Goal: Task Accomplishment & Management: Use online tool/utility

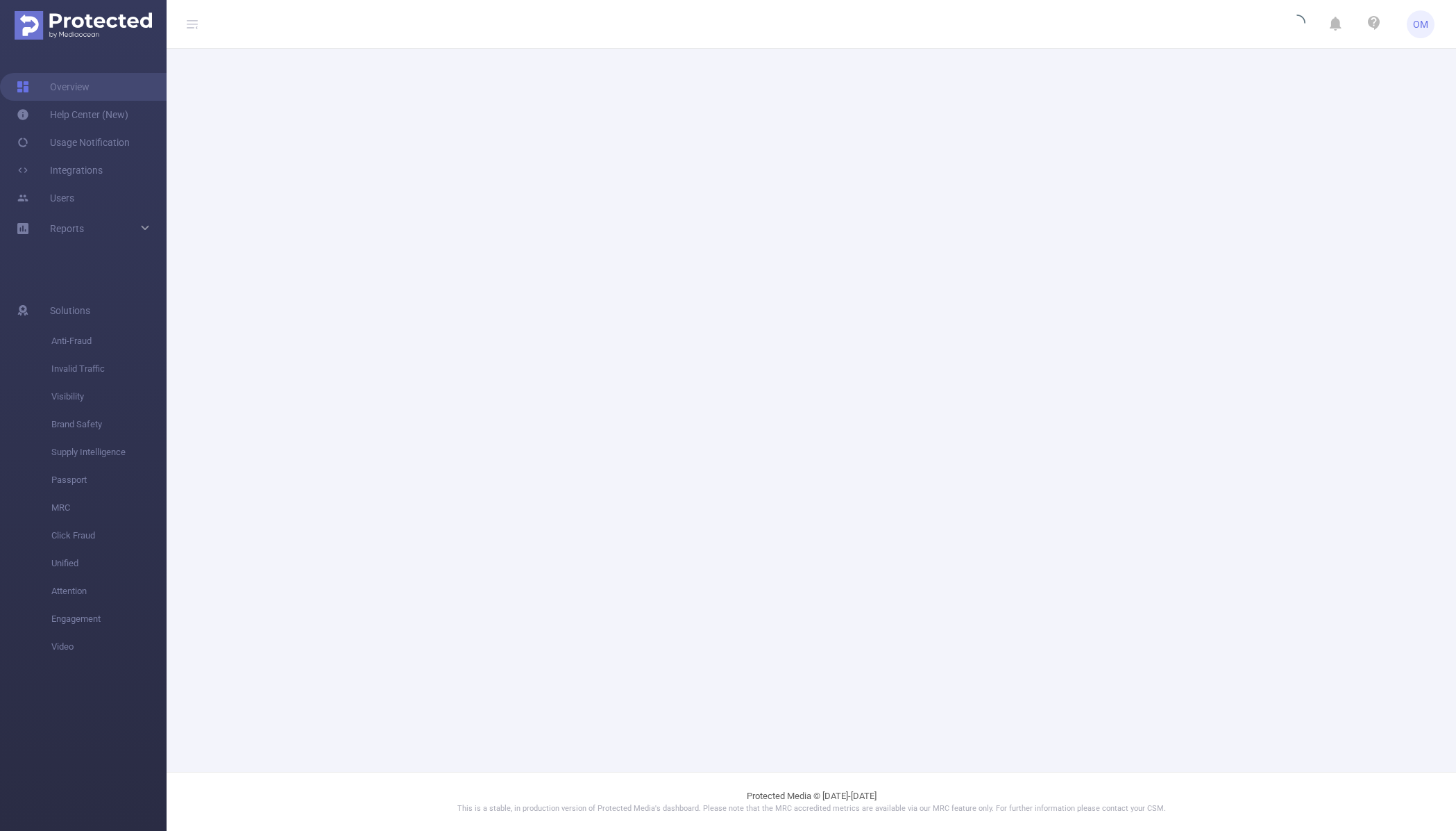
click at [479, 25] on header "OM" at bounding box center [728, 24] width 1456 height 49
click at [59, 87] on link "Overview" at bounding box center [53, 87] width 72 height 28
click at [1424, 24] on span "OM" at bounding box center [1421, 24] width 15 height 28
click at [1345, 102] on link "Logout" at bounding box center [1359, 111] width 152 height 20
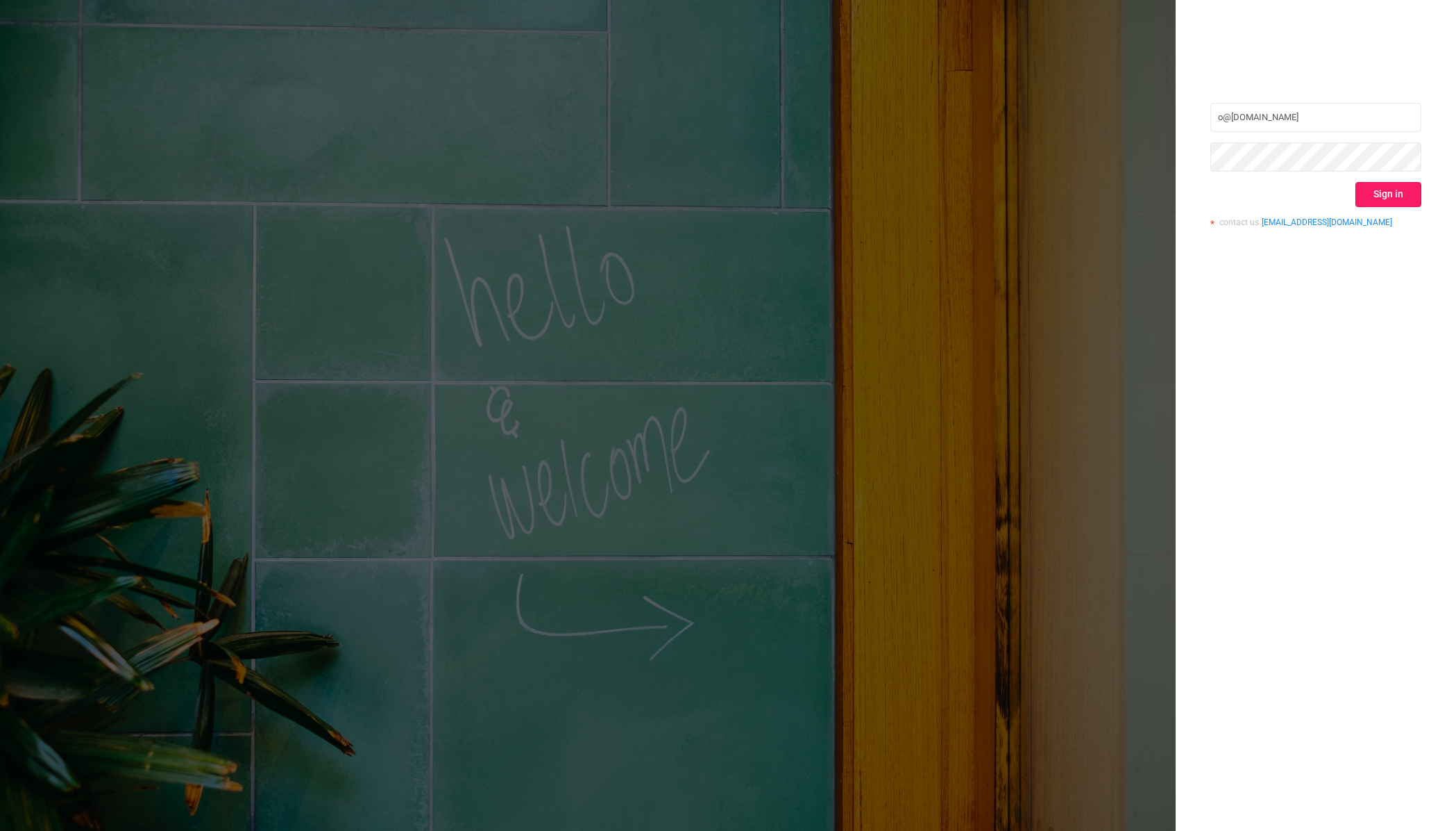
click at [1374, 184] on button "Sign in" at bounding box center [1388, 194] width 66 height 25
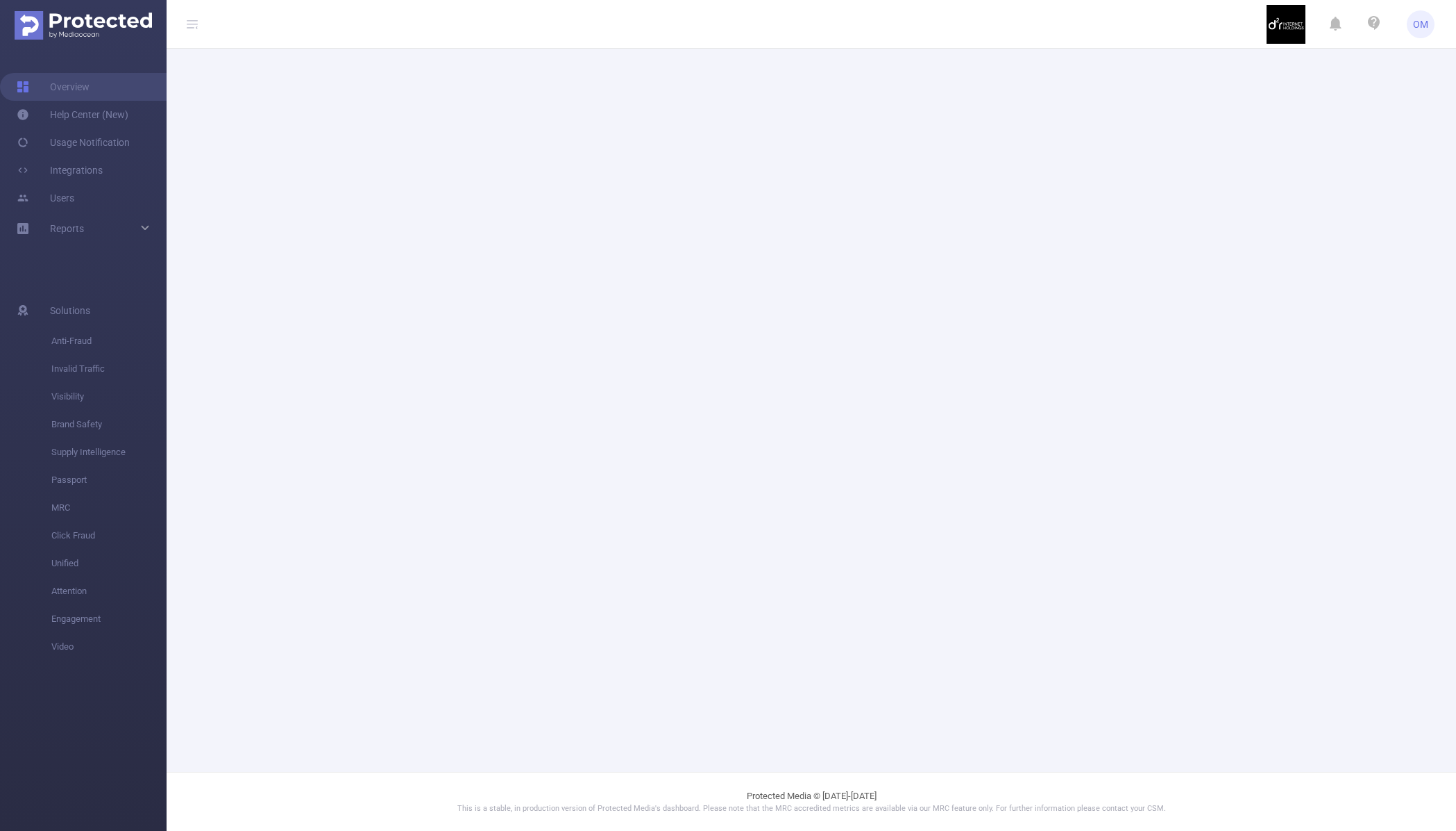
click at [702, 237] on main at bounding box center [811, 386] width 1290 height 772
click at [120, 115] on link "Help Center (New)" at bounding box center [72, 115] width 112 height 28
click at [81, 83] on link "Overview" at bounding box center [53, 87] width 72 height 28
click at [197, 26] on icon at bounding box center [193, 24] width 11 height 11
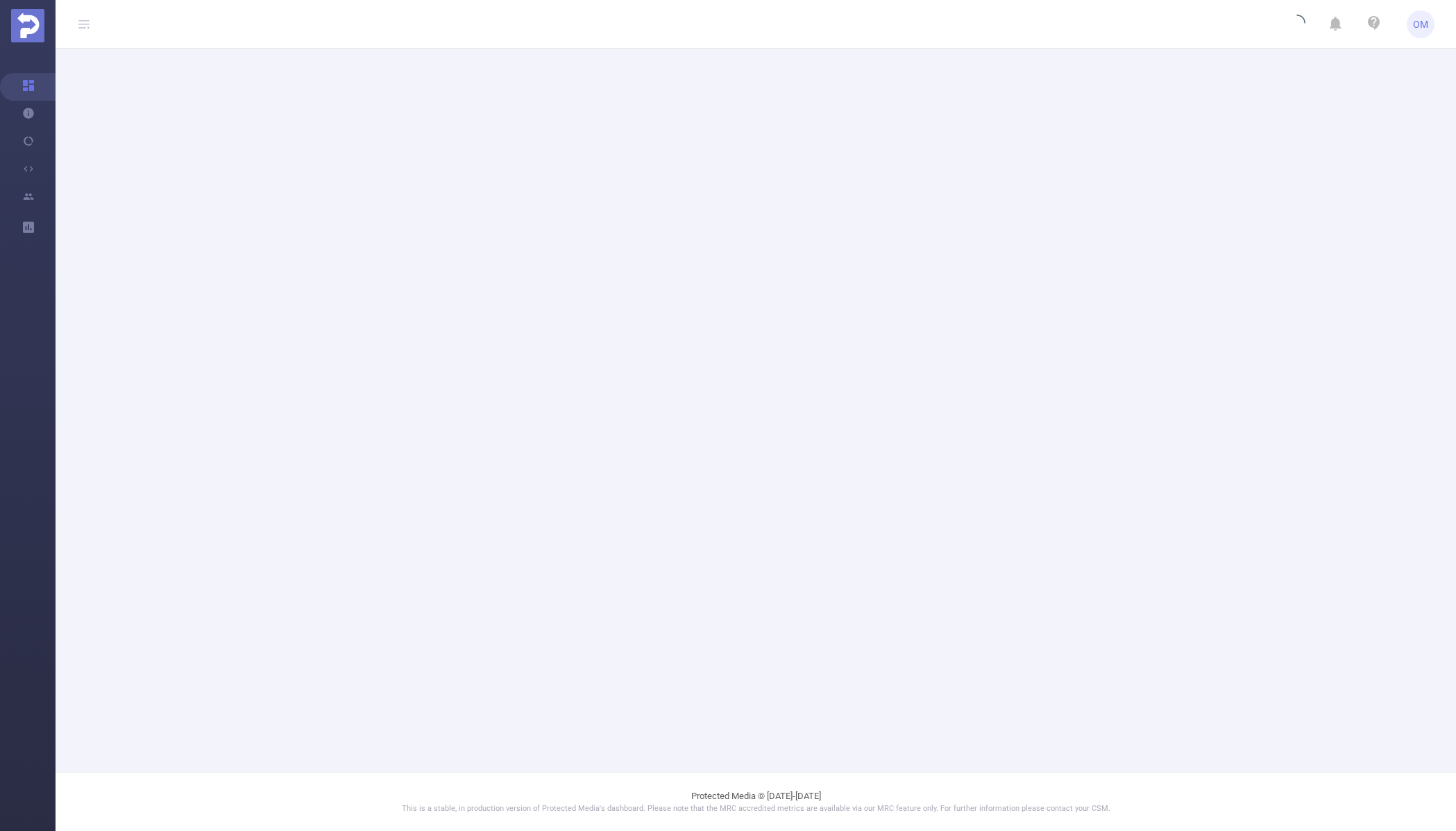
click at [91, 24] on icon at bounding box center [84, 24] width 17 height 48
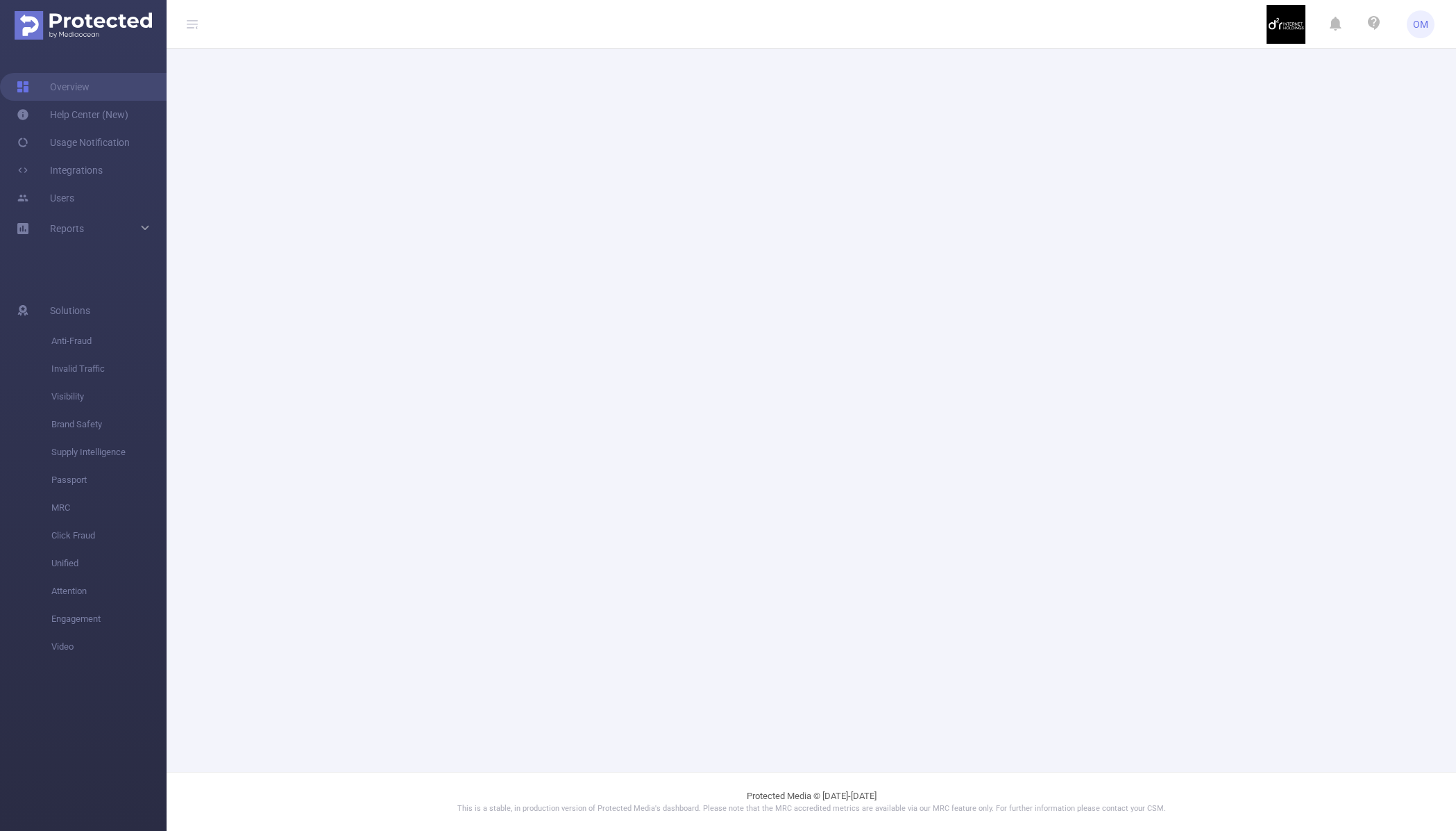
click at [1416, 27] on span "OM" at bounding box center [1421, 24] width 15 height 28
click at [1295, 33] on img at bounding box center [1286, 24] width 39 height 39
click at [1168, 288] on main at bounding box center [811, 386] width 1290 height 772
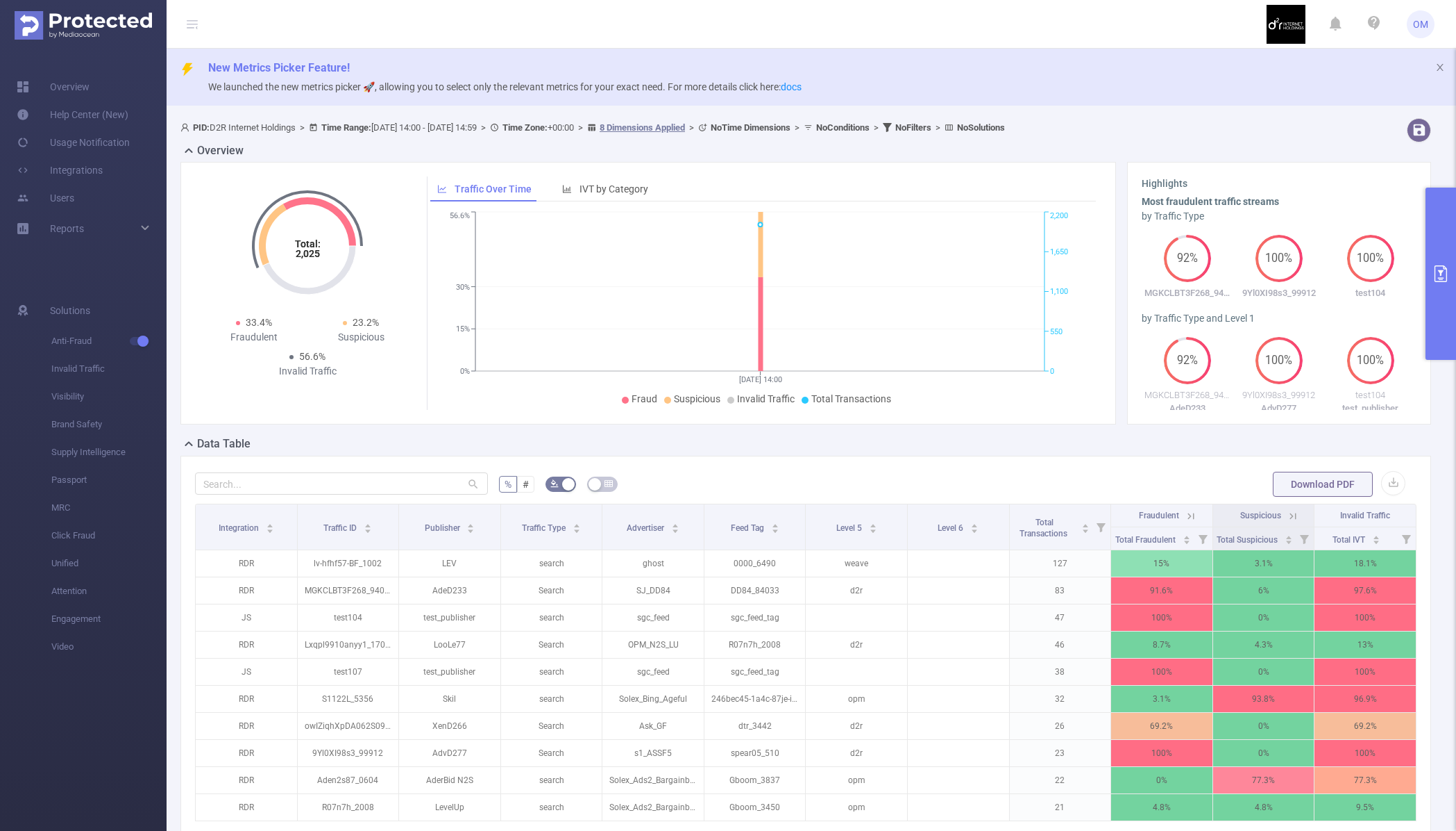
click at [1431, 213] on button "primary" at bounding box center [1441, 273] width 30 height 172
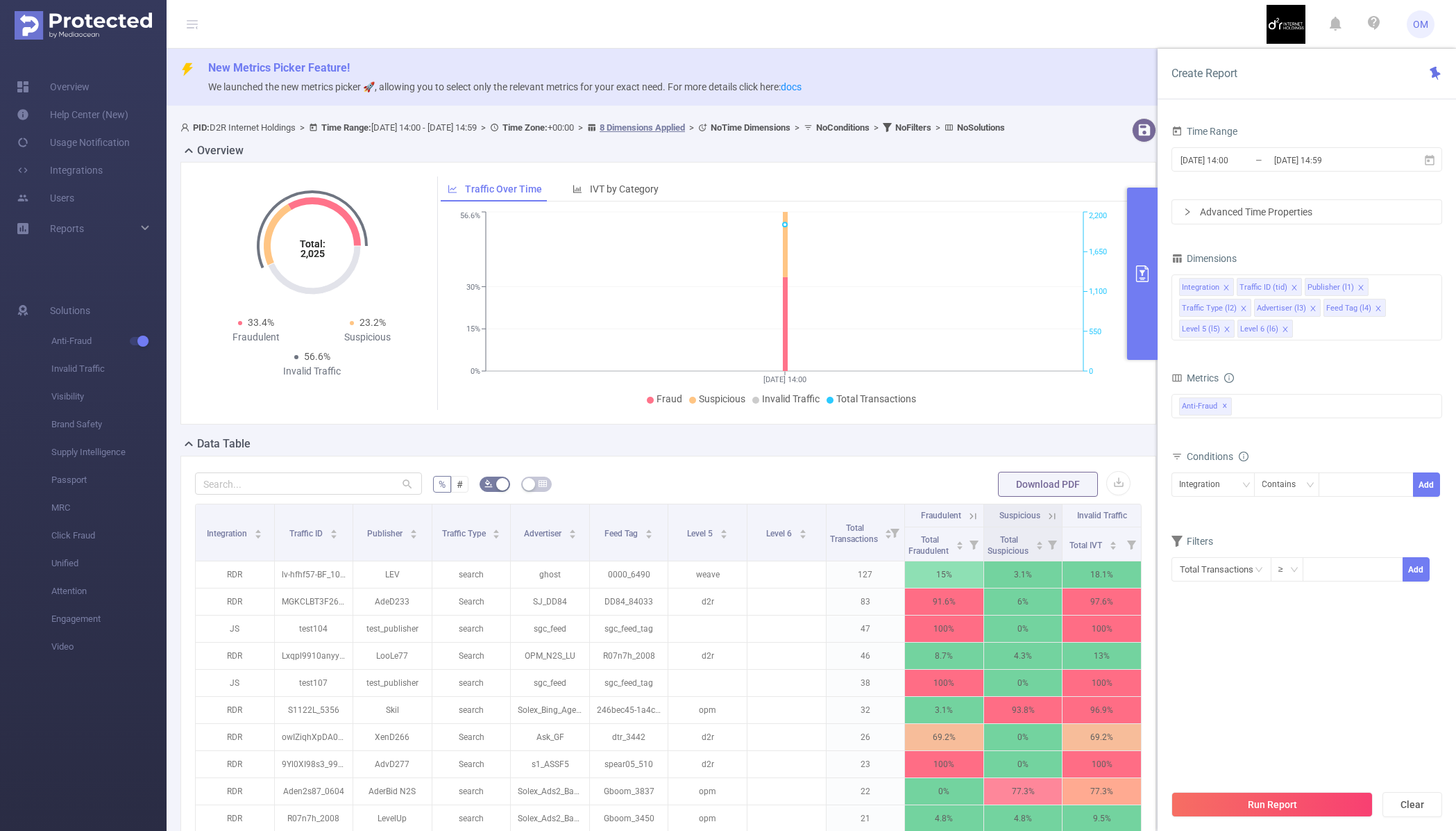
click at [1244, 216] on div "Advanced Time Properties" at bounding box center [1307, 212] width 269 height 24
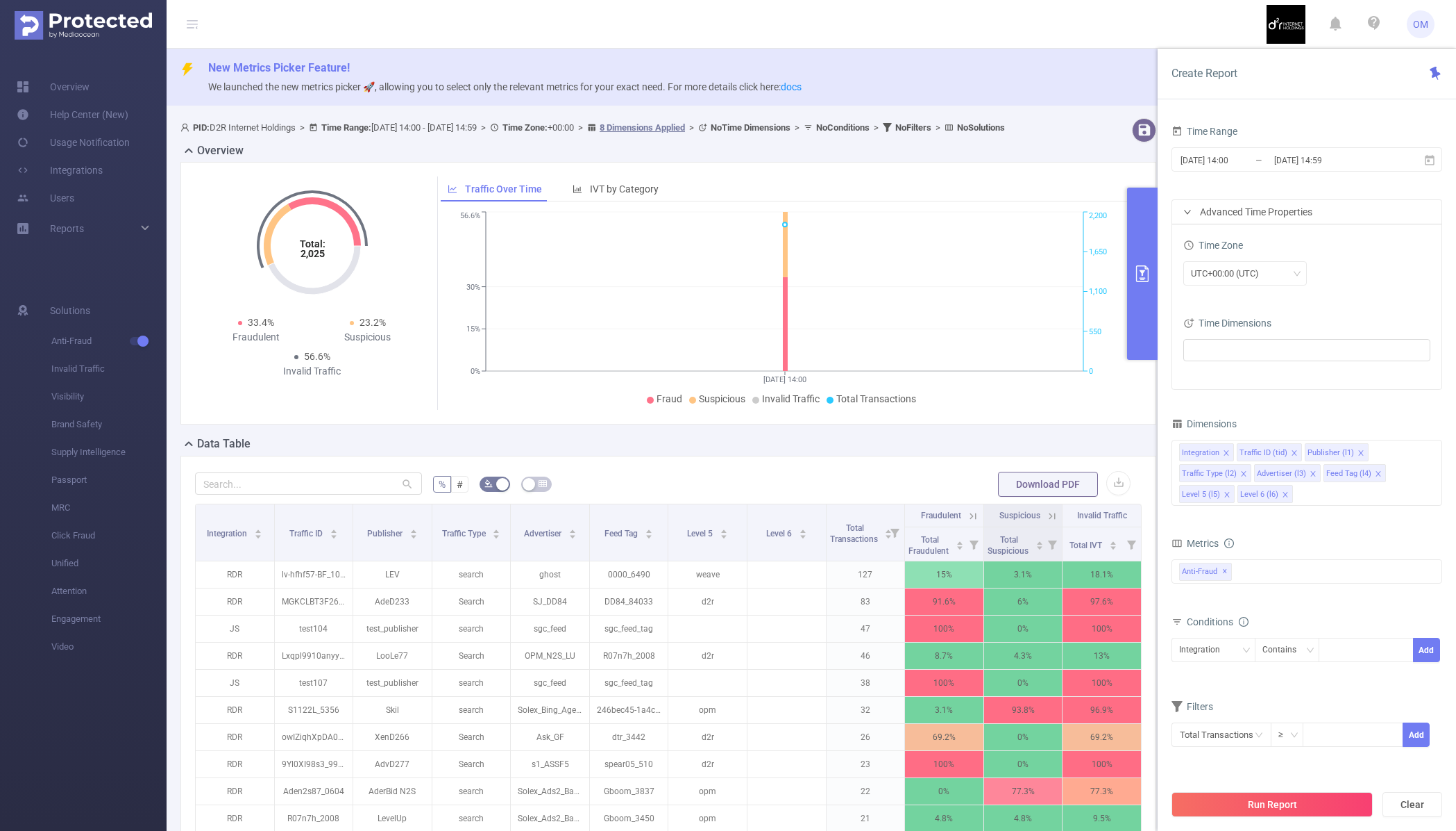
click at [1244, 216] on div "Advanced Time Properties" at bounding box center [1307, 212] width 269 height 24
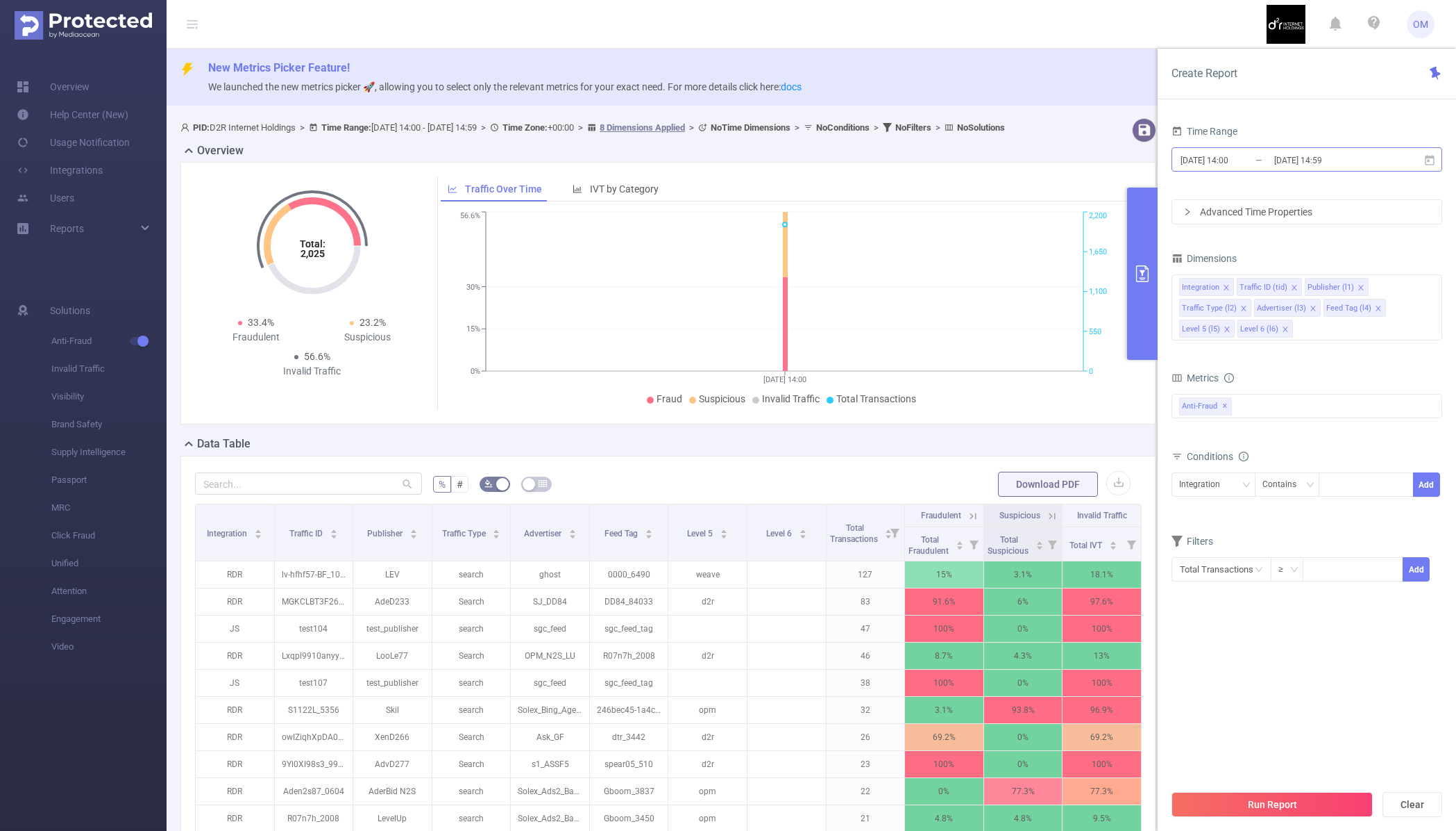
click at [1267, 165] on input "[DATE] 14:00" at bounding box center [1236, 160] width 113 height 19
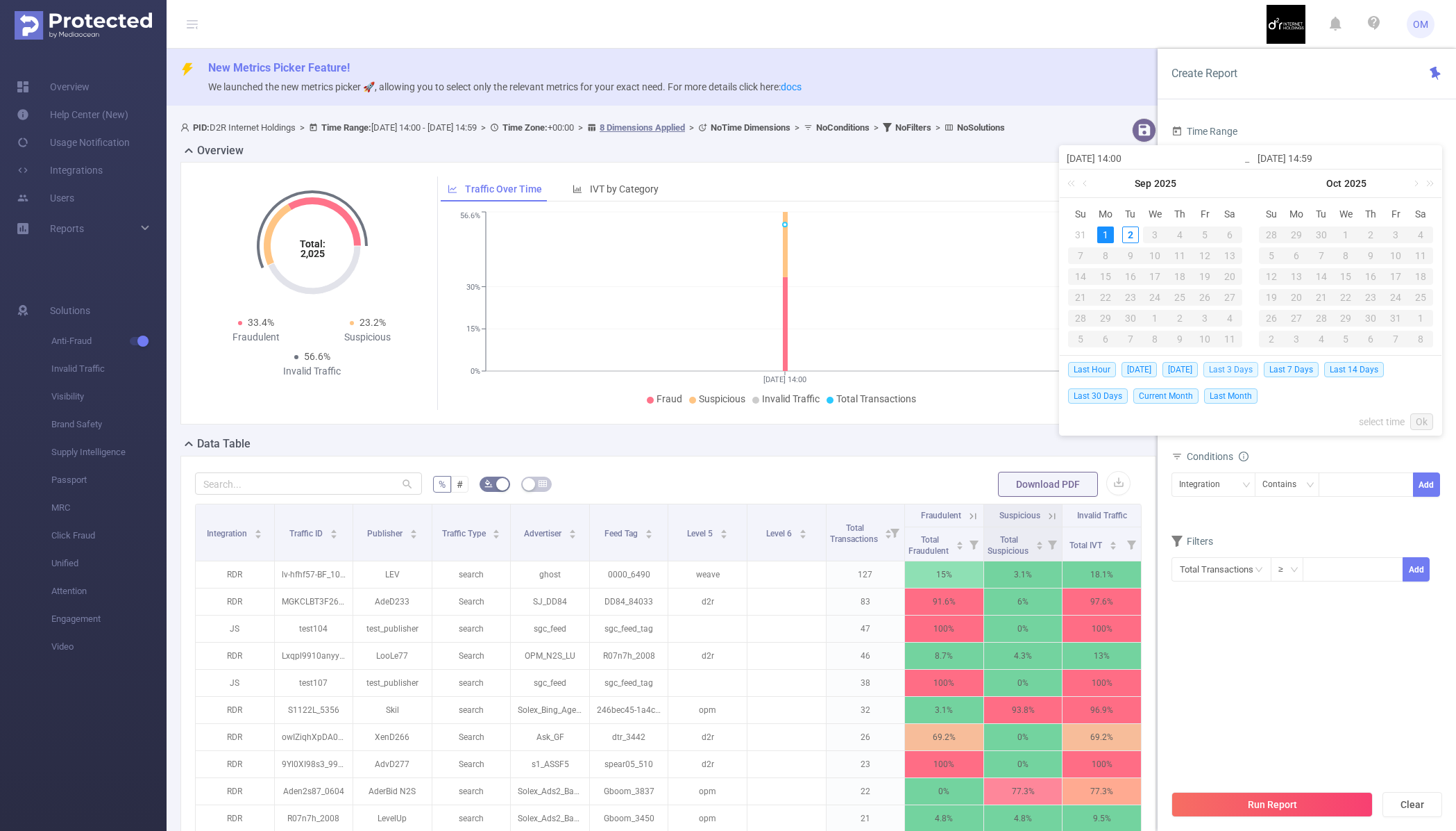
click at [1246, 367] on span "Last 3 Days" at bounding box center [1231, 370] width 55 height 15
type input "[DATE] 00:00"
type input "[DATE] 23:59"
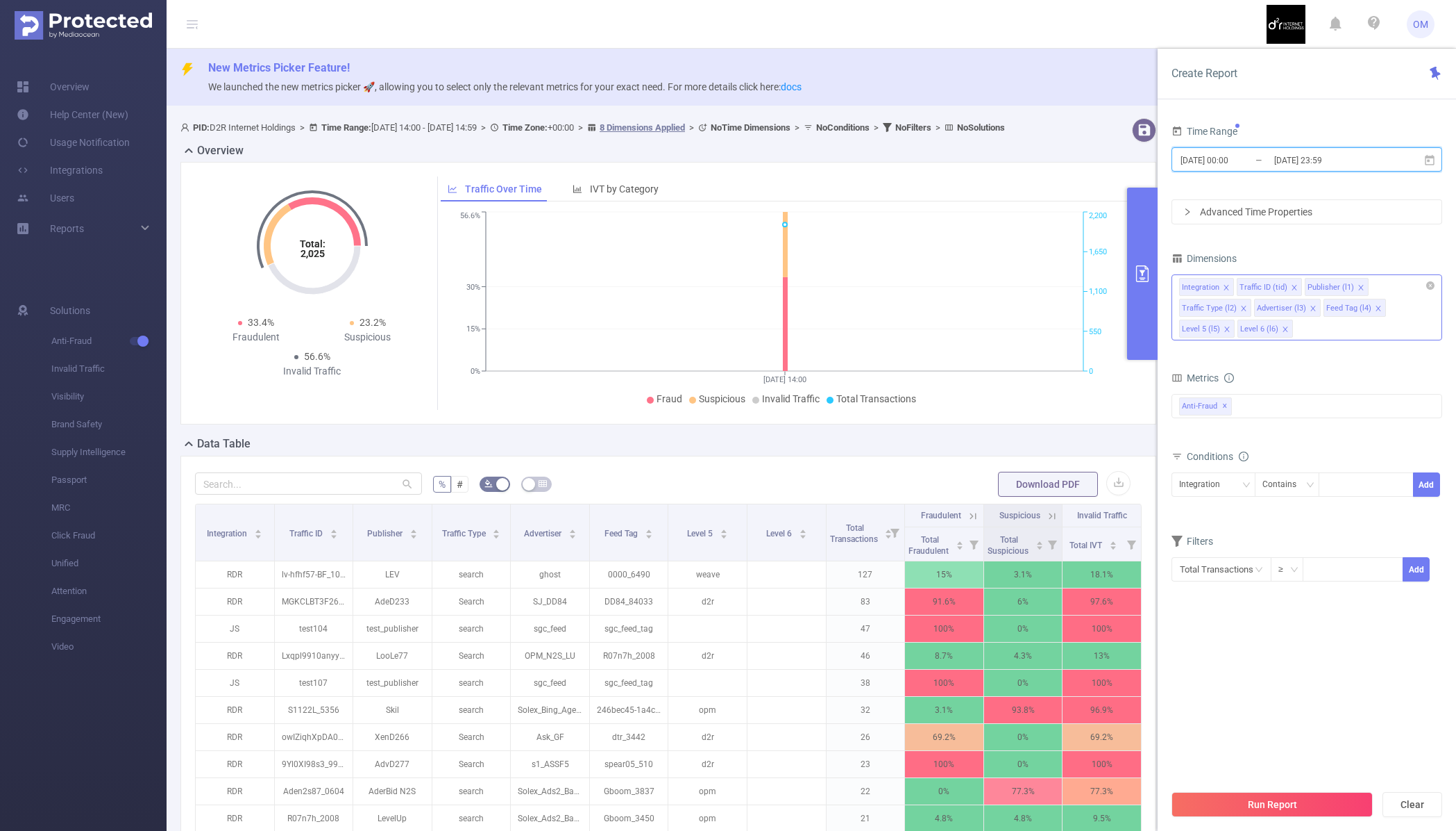
click at [1227, 288] on icon "icon: close" at bounding box center [1226, 287] width 5 height 5
click at [1300, 290] on icon "icon: close" at bounding box center [1303, 287] width 7 height 7
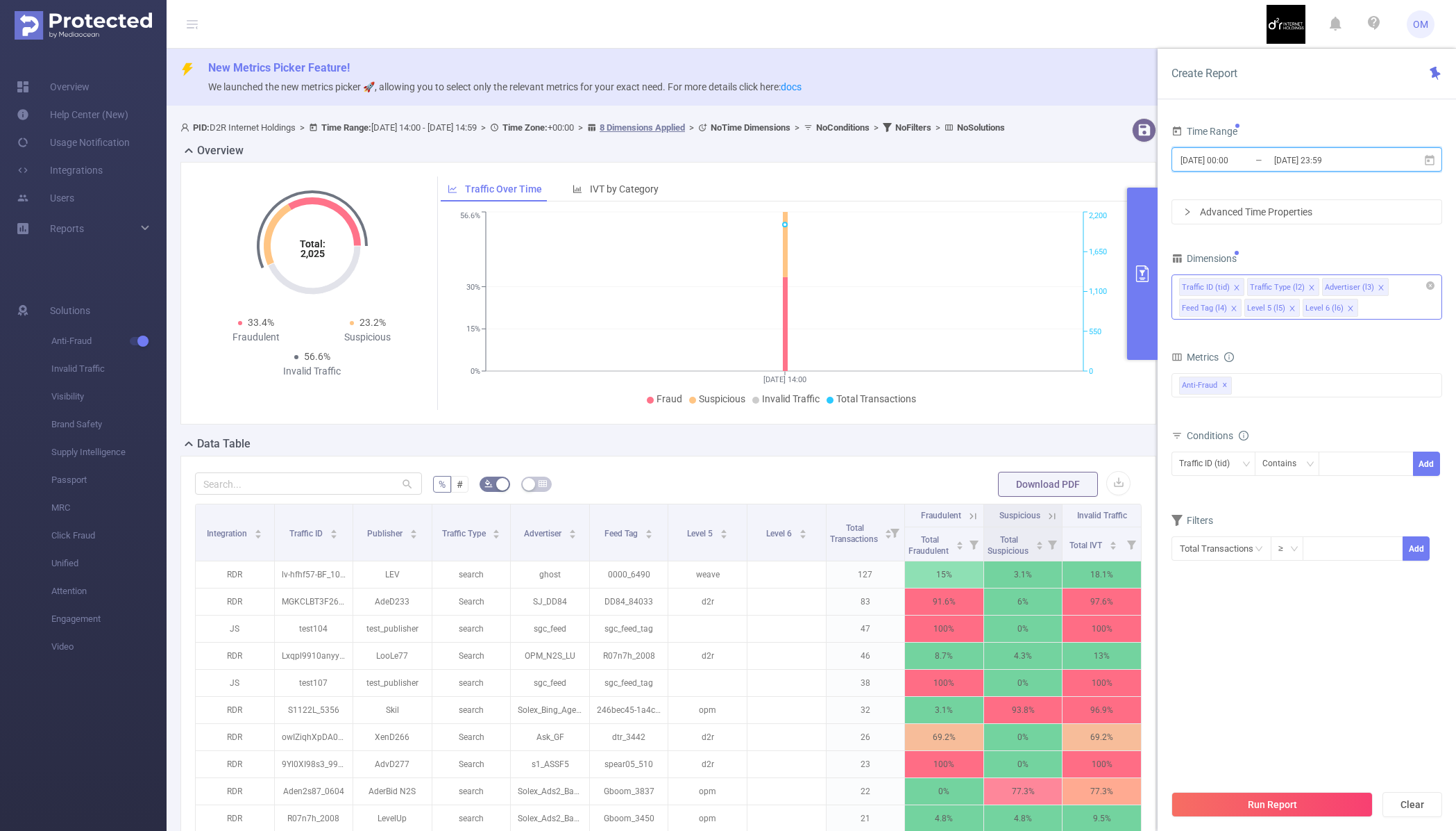
click at [1309, 287] on icon "icon: close" at bounding box center [1311, 287] width 7 height 7
click at [1305, 285] on icon "icon: close" at bounding box center [1306, 287] width 7 height 7
click at [1300, 285] on icon "icon: close" at bounding box center [1302, 287] width 7 height 7
click at [1292, 287] on icon "icon: close" at bounding box center [1294, 287] width 5 height 5
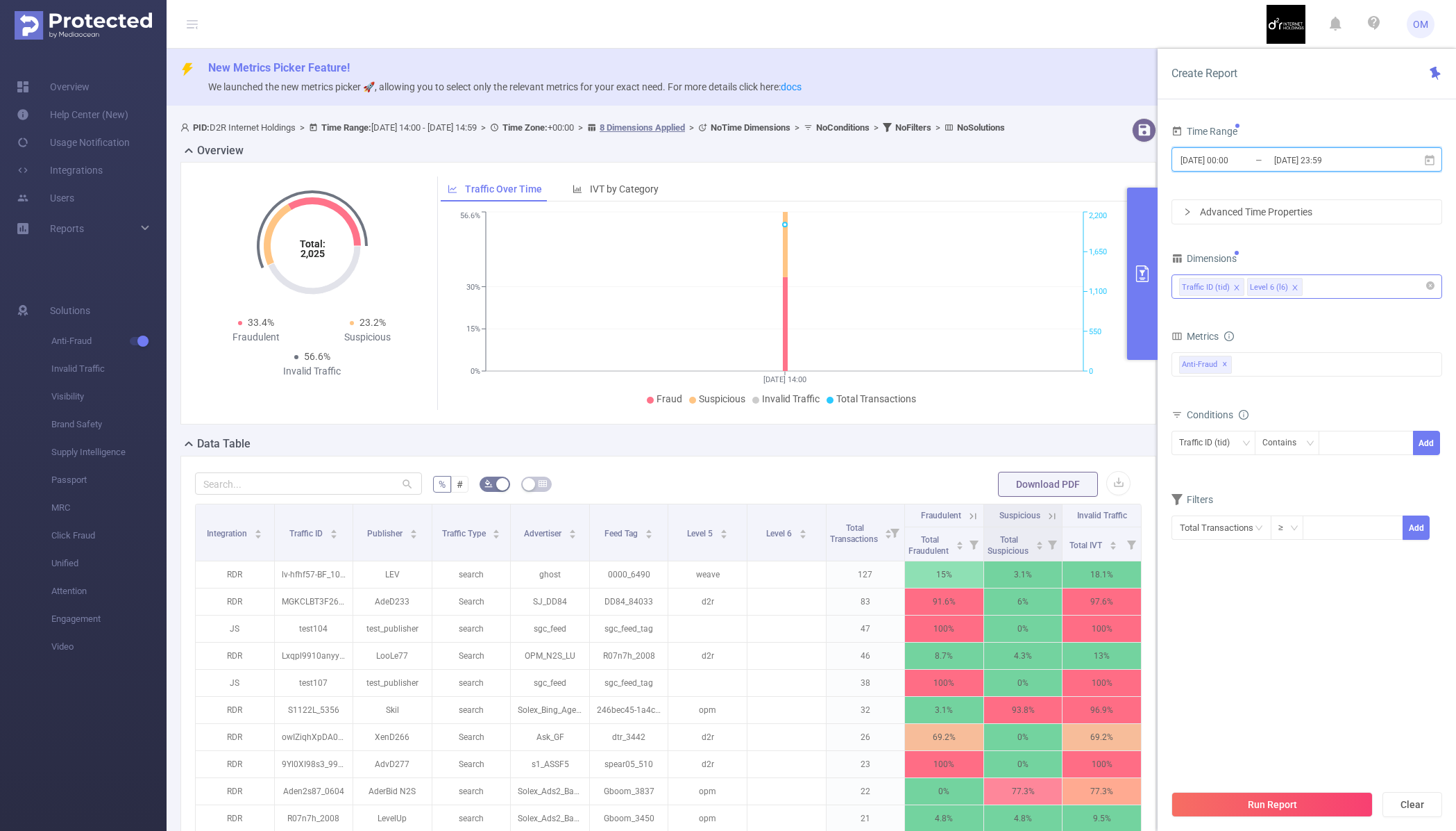
click at [1292, 287] on icon "icon: close" at bounding box center [1294, 287] width 7 height 7
click at [1253, 799] on button "Run Report" at bounding box center [1273, 804] width 201 height 25
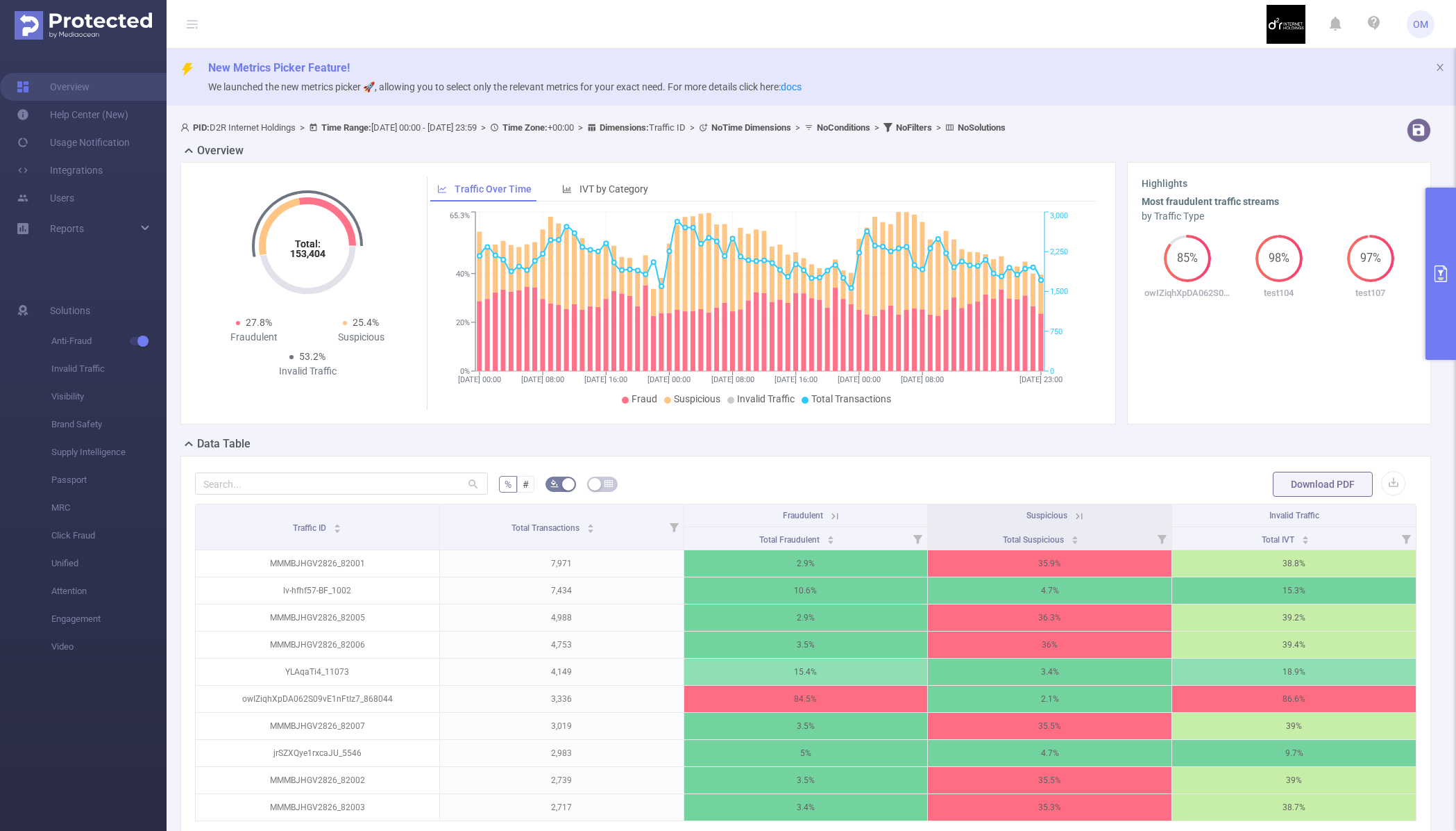
click at [831, 516] on icon at bounding box center [834, 516] width 12 height 12
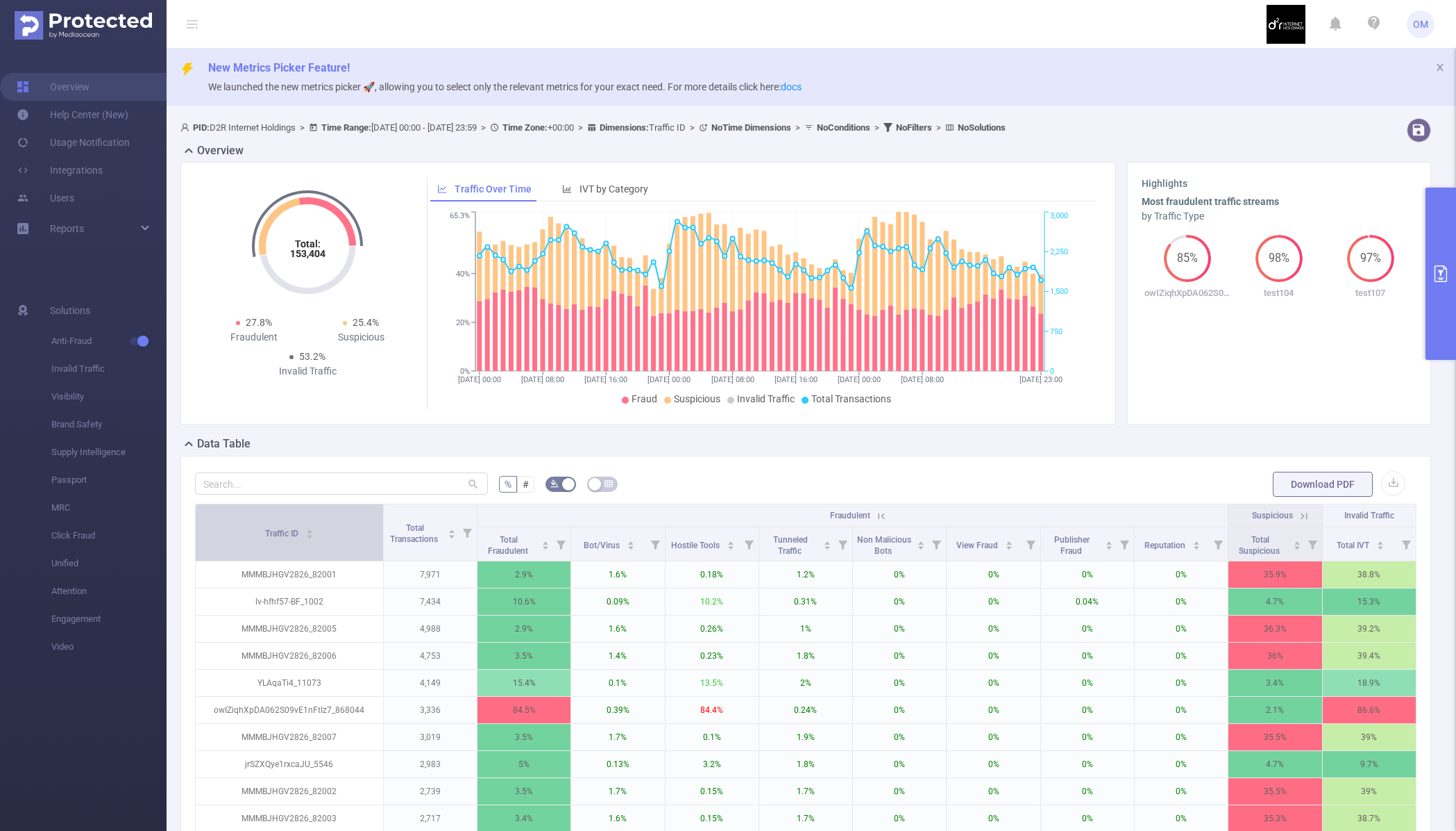
drag, startPoint x: 293, startPoint y: 543, endPoint x: 370, endPoint y: 544, distance: 77.0
click at [370, 544] on th "Traffic ID" at bounding box center [290, 533] width 188 height 57
